Goal: Information Seeking & Learning: Find specific fact

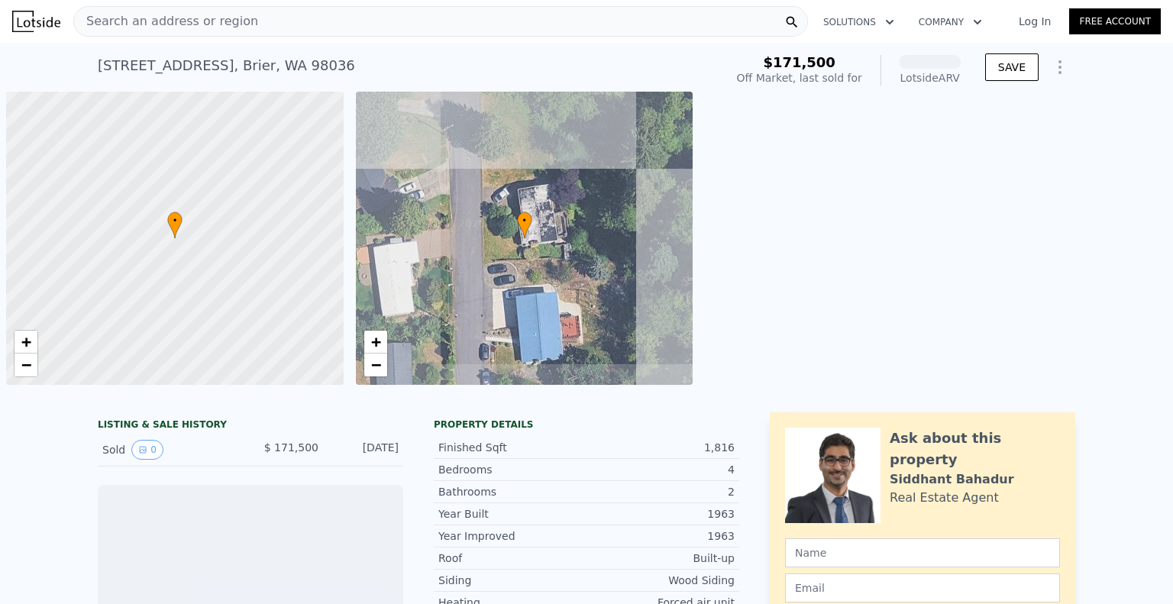
scroll to position [0, 6]
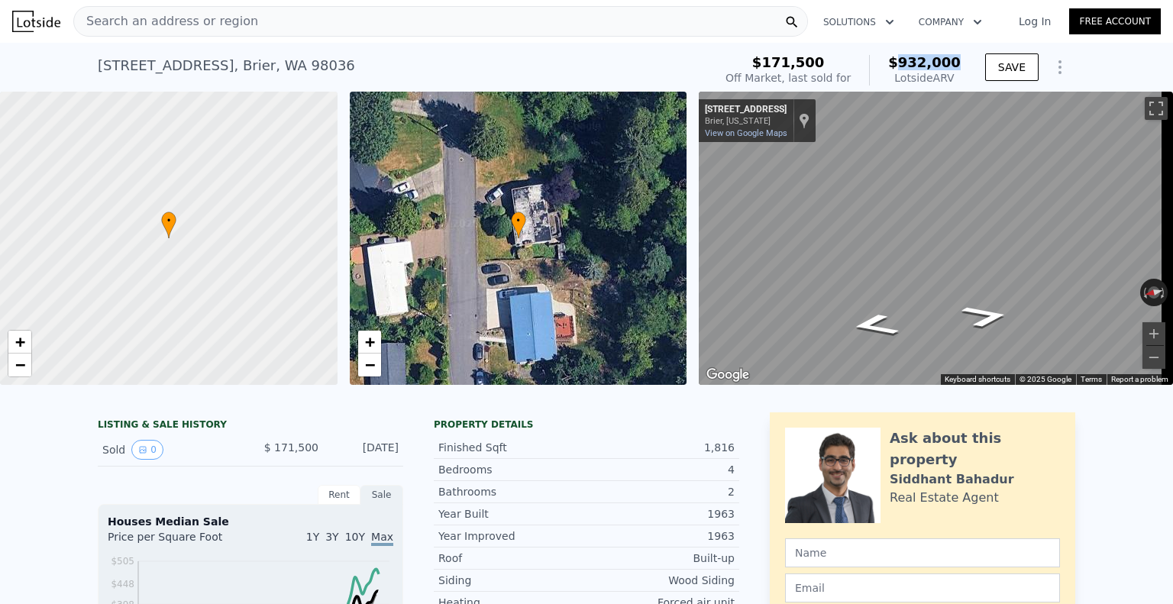
drag, startPoint x: 907, startPoint y: 60, endPoint x: 960, endPoint y: 63, distance: 52.8
click at [960, 63] on div "$171,500 Off Market, last sold for $932,000 Lotside ARV" at bounding box center [842, 70] width 247 height 43
copy span "932,000"
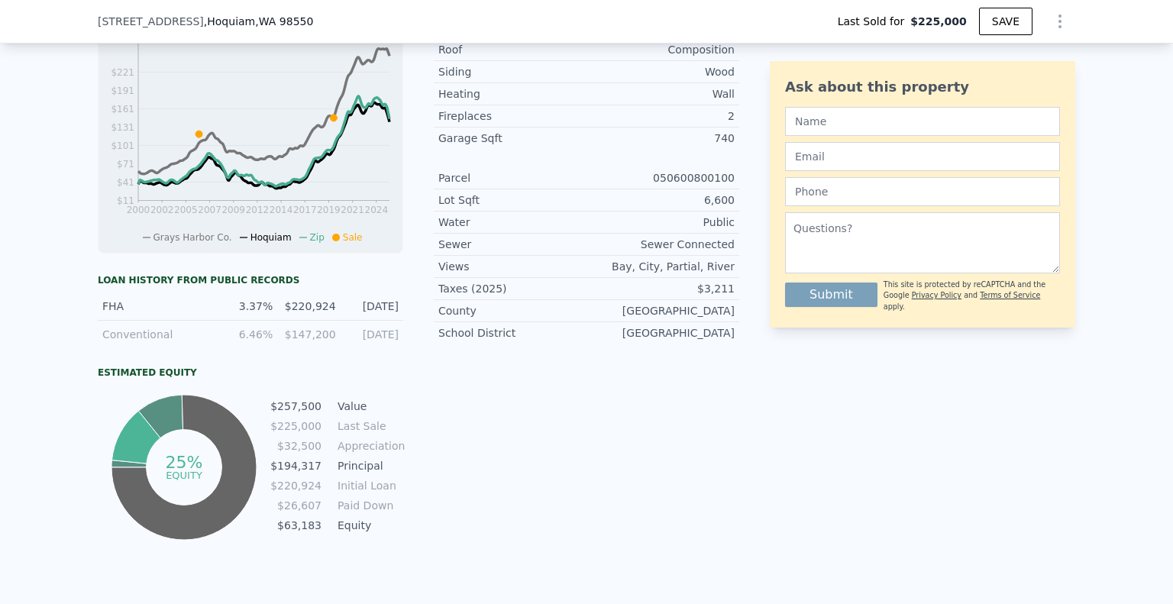
scroll to position [757, 0]
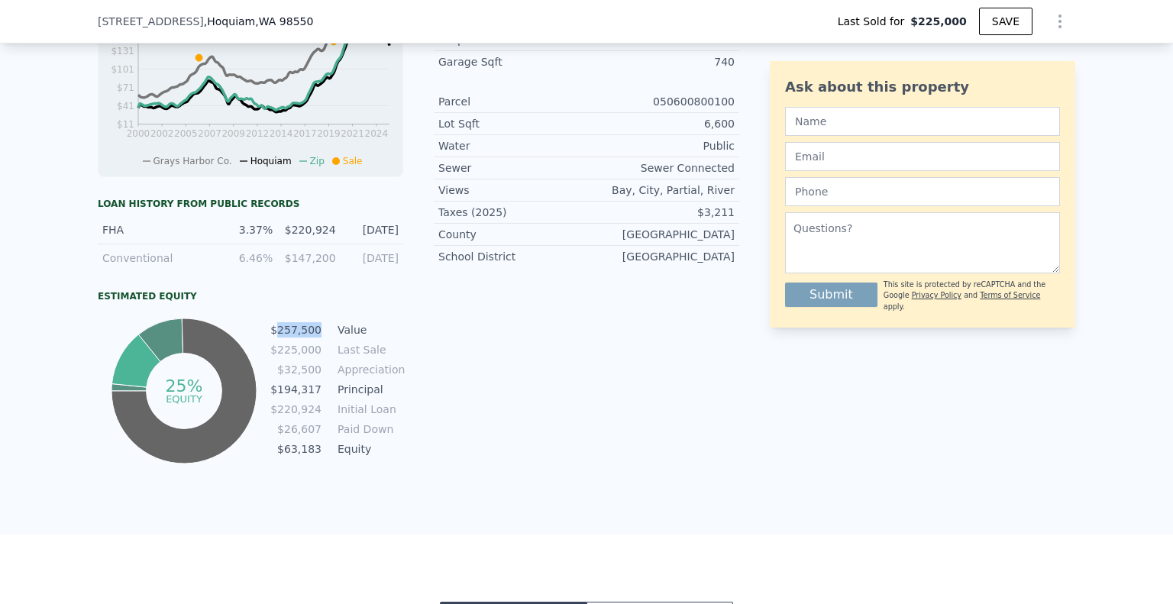
drag, startPoint x: 278, startPoint y: 341, endPoint x: 316, endPoint y: 341, distance: 38.2
click at [316, 338] on tr "$257,500 Value" at bounding box center [337, 329] width 134 height 17
copy td "257,500"
type input "$ 258,000"
type input "$ 1,145"
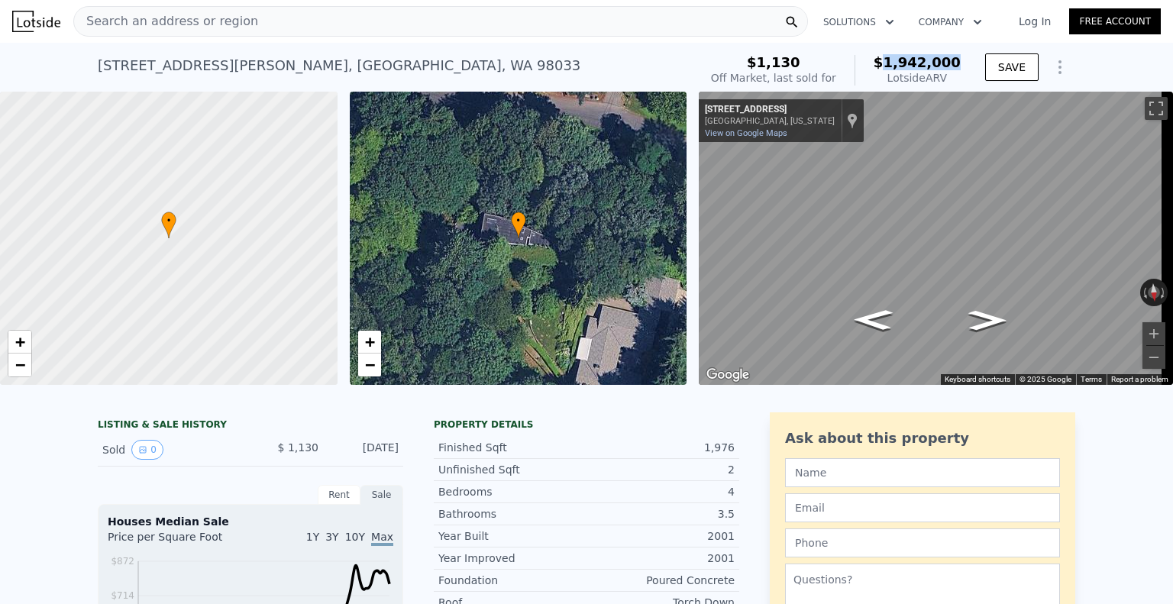
drag, startPoint x: 898, startPoint y: 58, endPoint x: 958, endPoint y: 58, distance: 60.3
click at [958, 58] on span "$1,942,000" at bounding box center [916, 62] width 87 height 16
copy span "1,942,000"
